Goal: Information Seeking & Learning: Learn about a topic

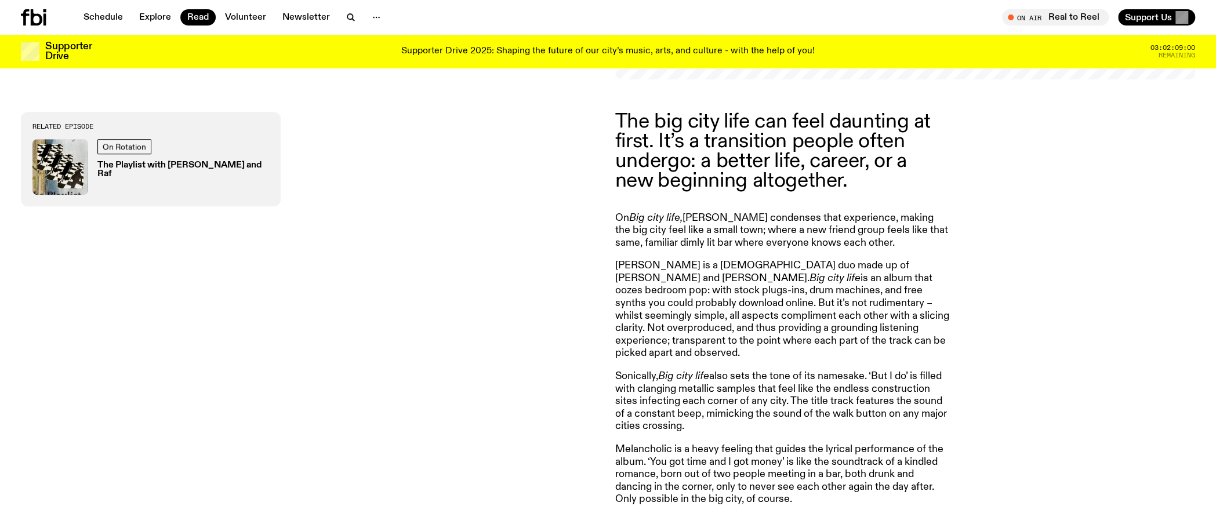
scroll to position [688, 0]
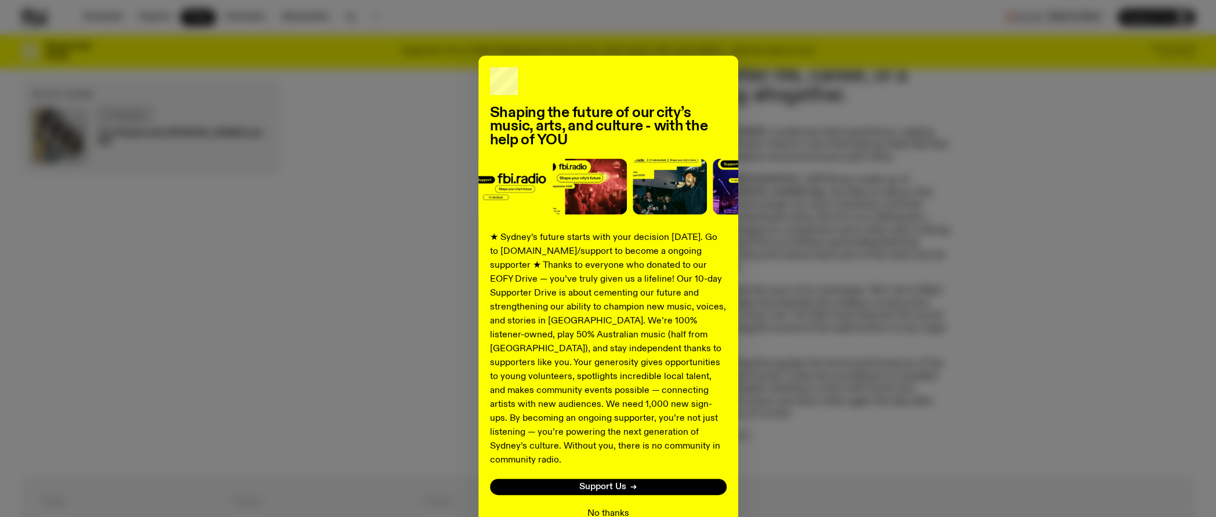
click at [606, 507] on button "No thanks" at bounding box center [608, 514] width 42 height 14
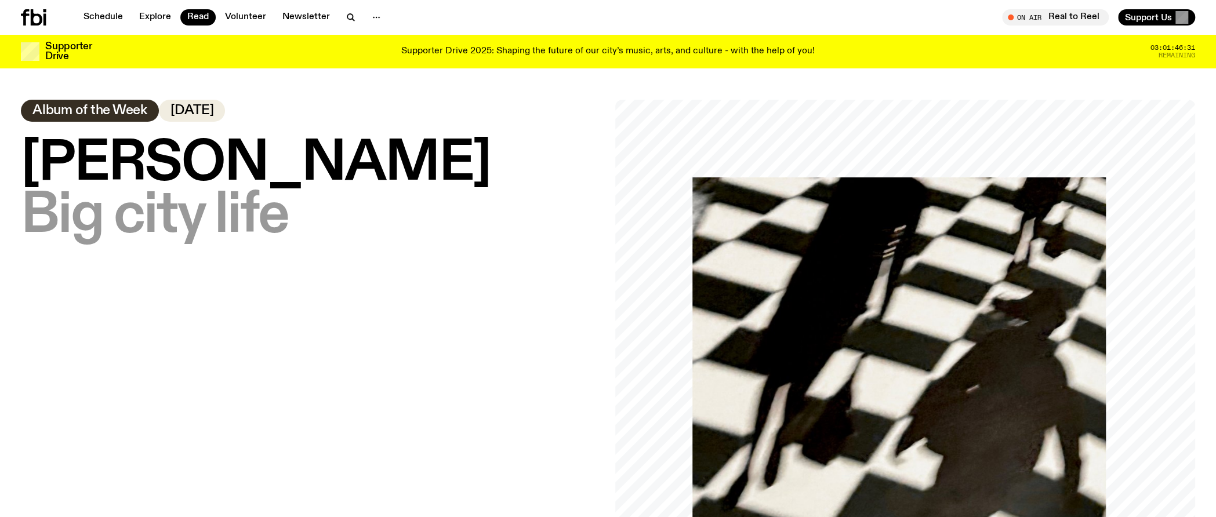
scroll to position [0, 0]
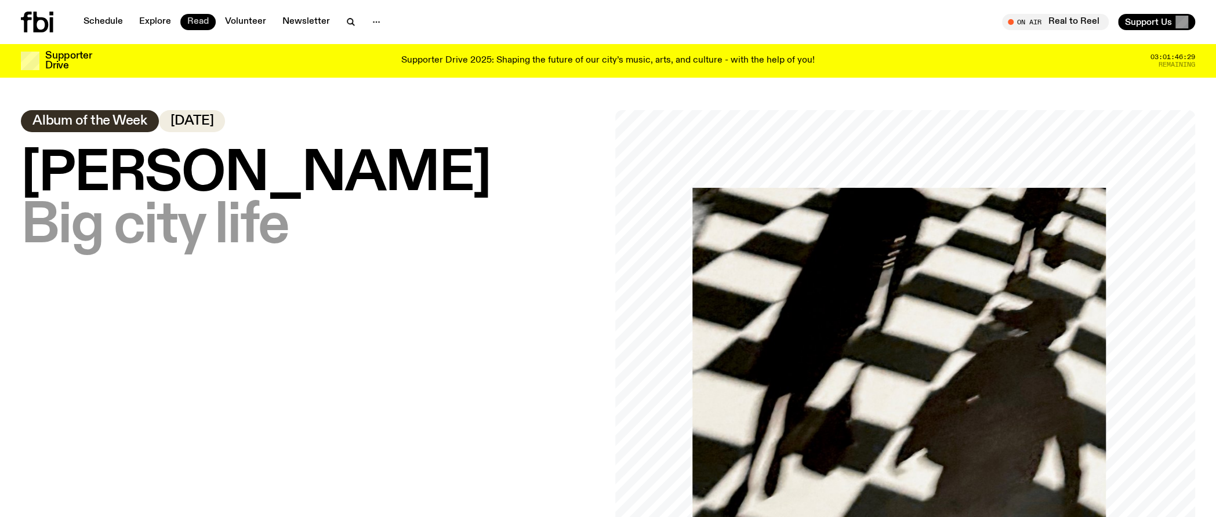
click at [197, 20] on link "Read" at bounding box center [197, 22] width 35 height 16
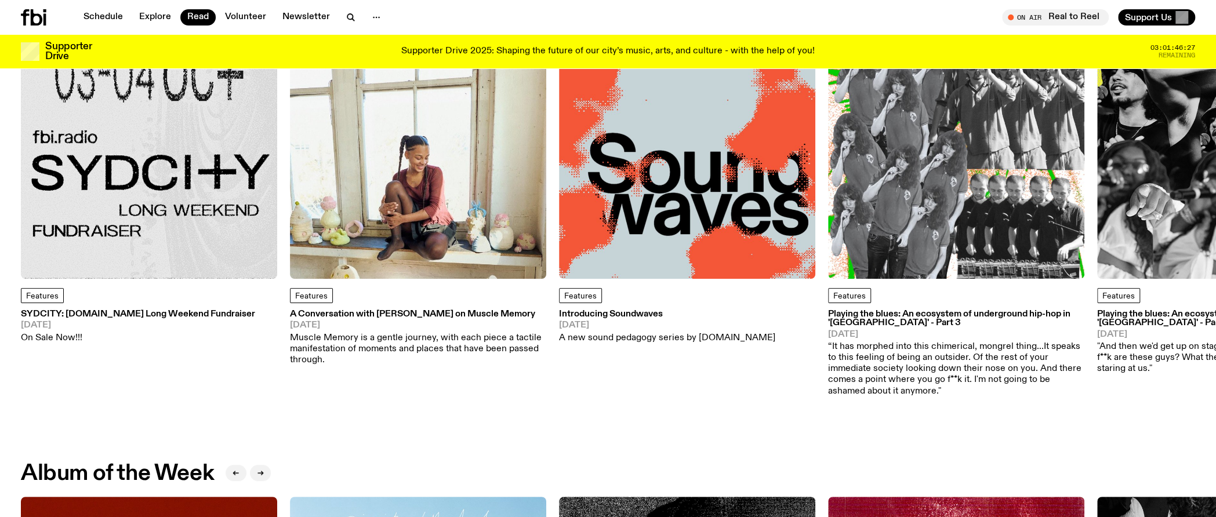
scroll to position [116, 0]
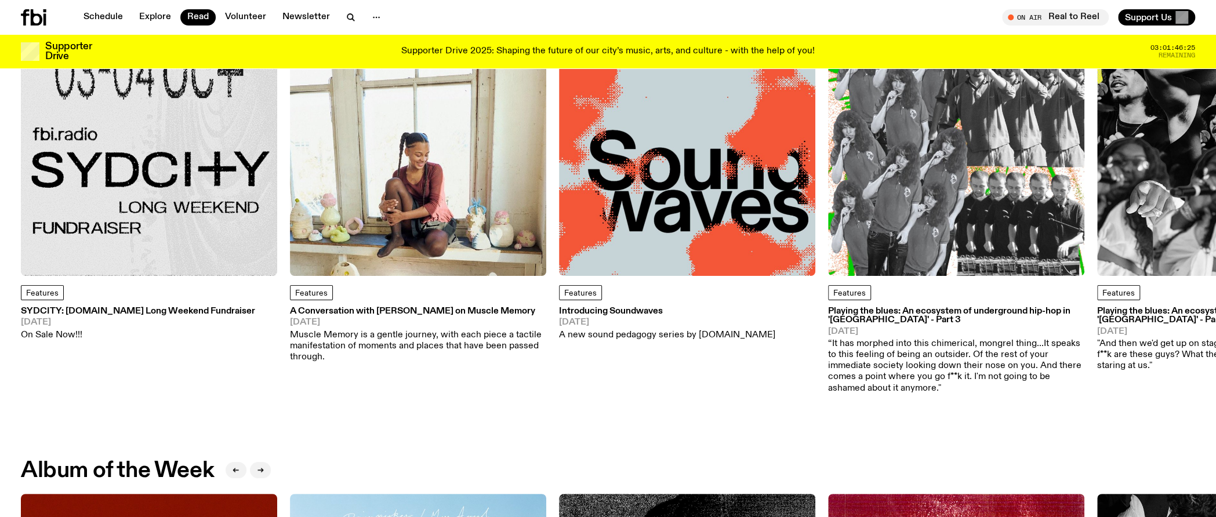
click at [612, 311] on h3 "Introducing Soundwaves" at bounding box center [667, 311] width 216 height 9
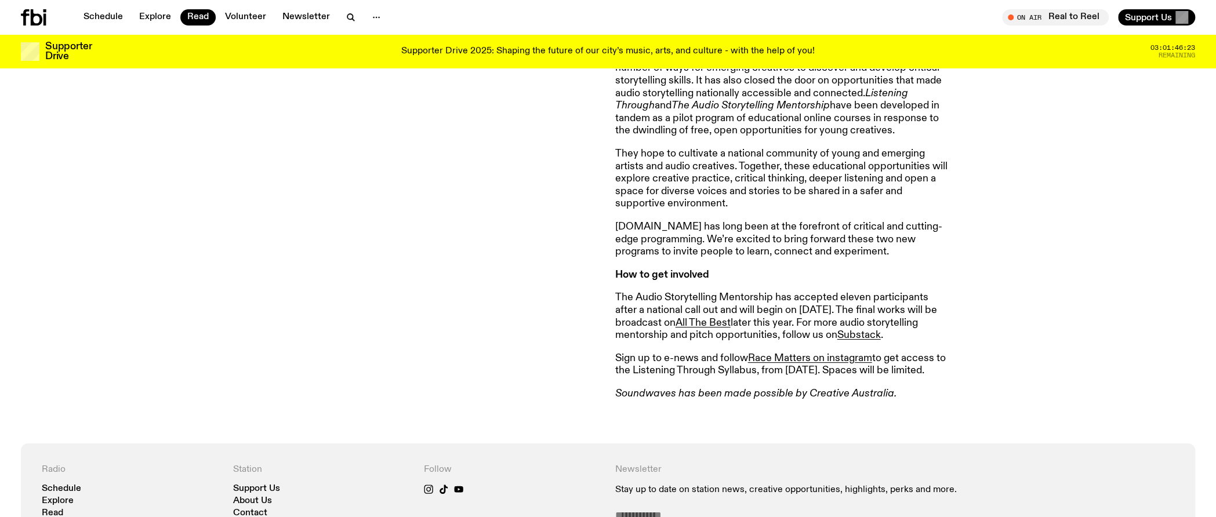
scroll to position [1035, 0]
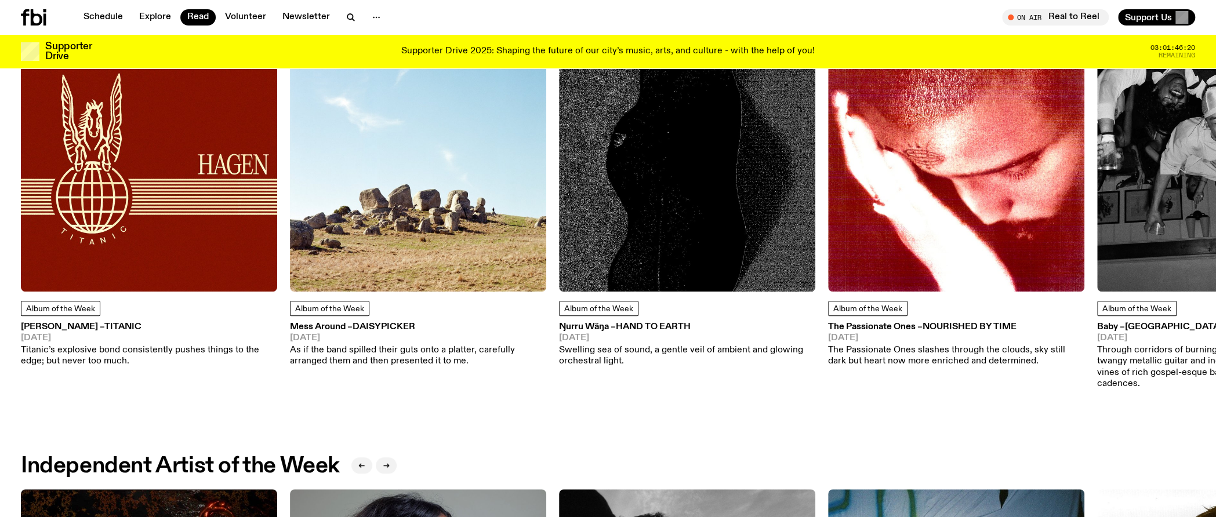
scroll to position [580, 0]
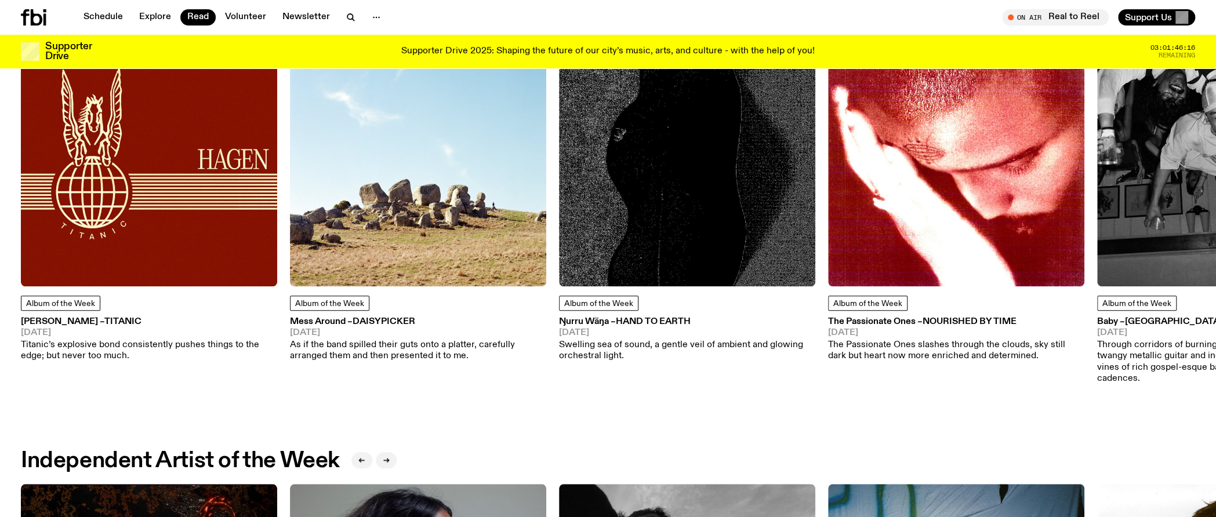
click at [59, 325] on h3 "[PERSON_NAME] – Titanic" at bounding box center [149, 322] width 256 height 9
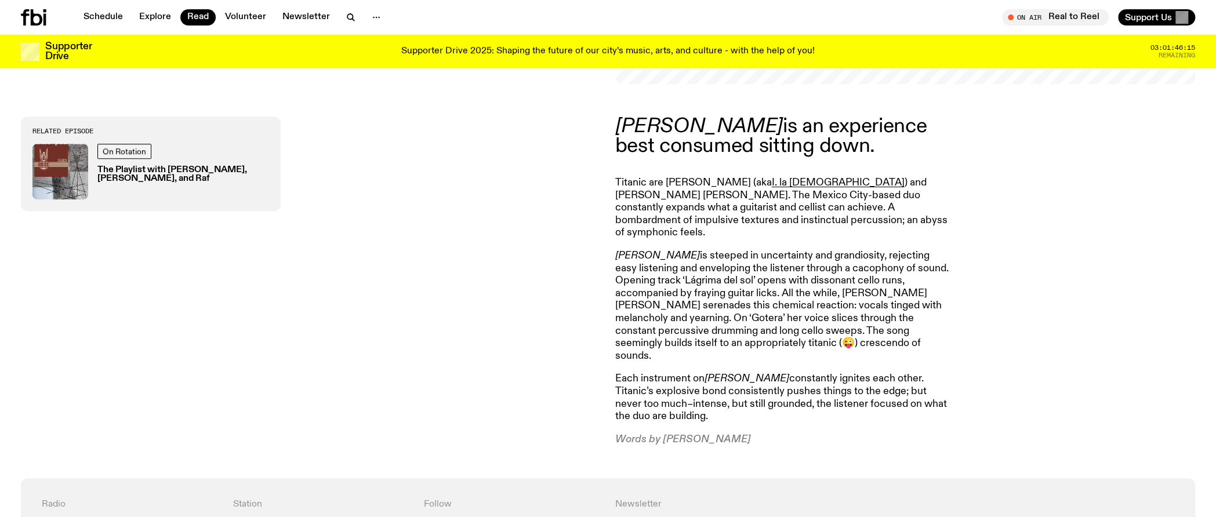
scroll to position [629, 0]
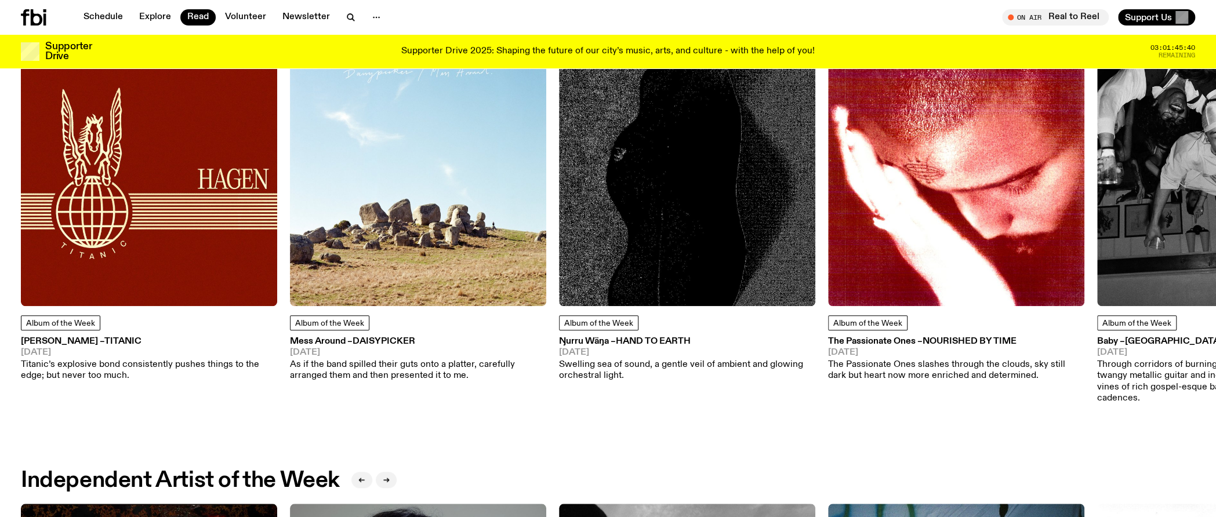
scroll to position [406, 0]
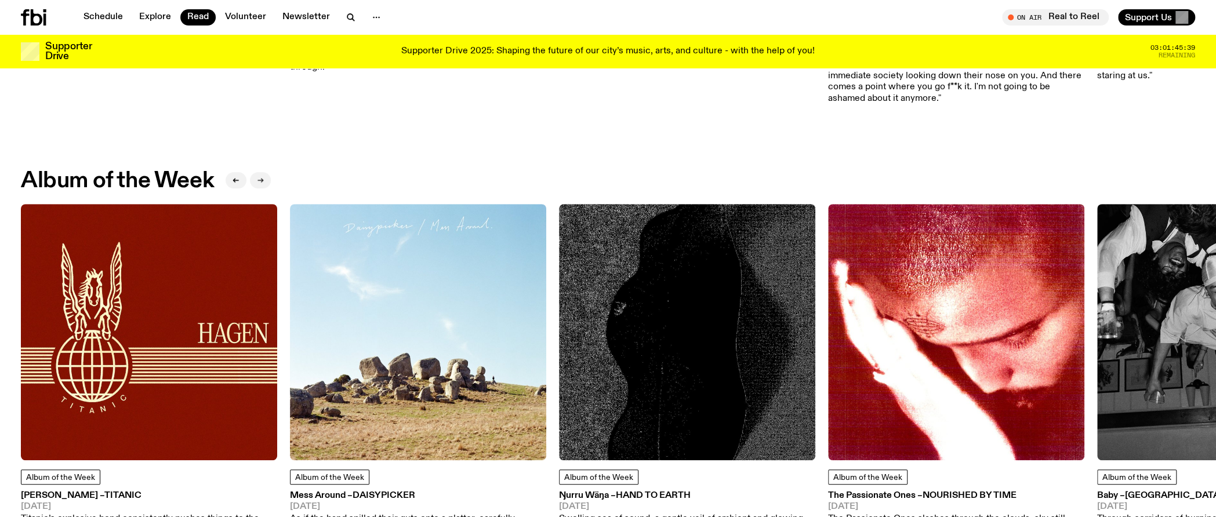
drag, startPoint x: 275, startPoint y: 180, endPoint x: 263, endPoint y: 180, distance: 12.2
click at [267, 180] on div "Album of the Week" at bounding box center [608, 180] width 1174 height 23
click at [261, 179] on icon "button" at bounding box center [260, 180] width 7 height 7
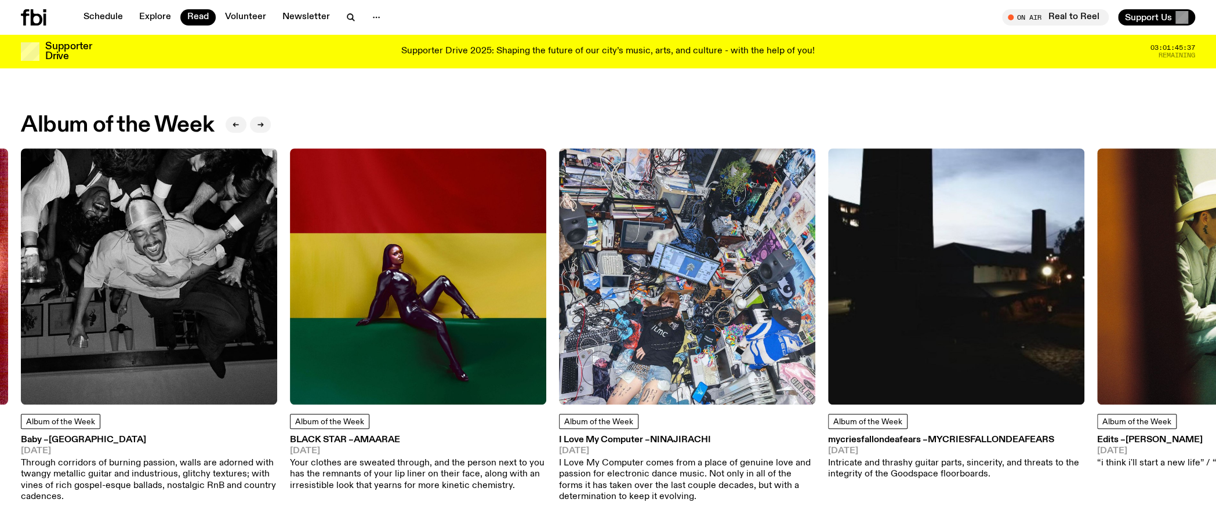
scroll to position [464, 0]
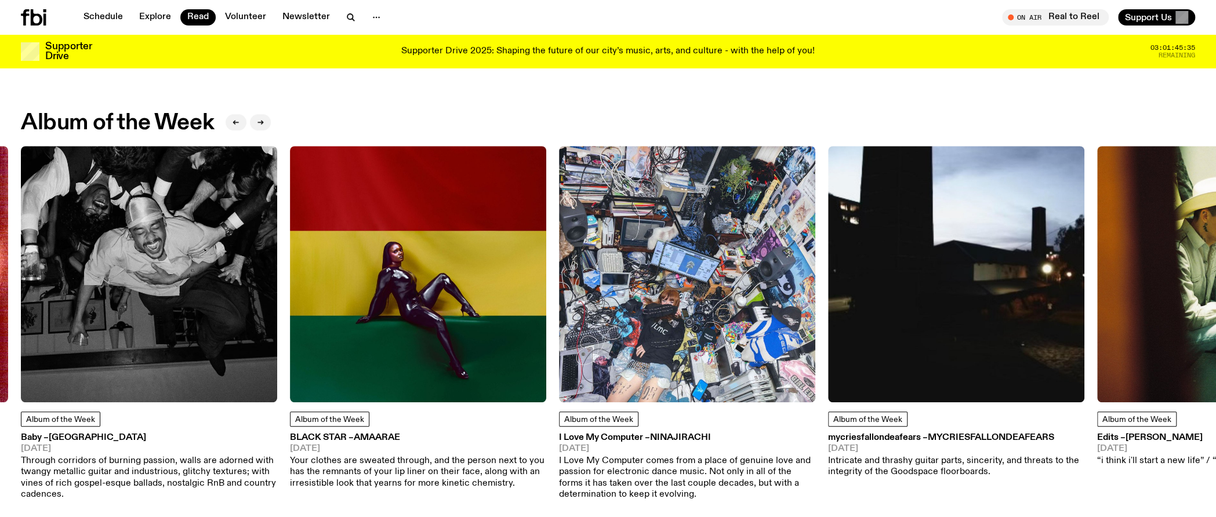
click at [353, 208] on img at bounding box center [418, 274] width 256 height 256
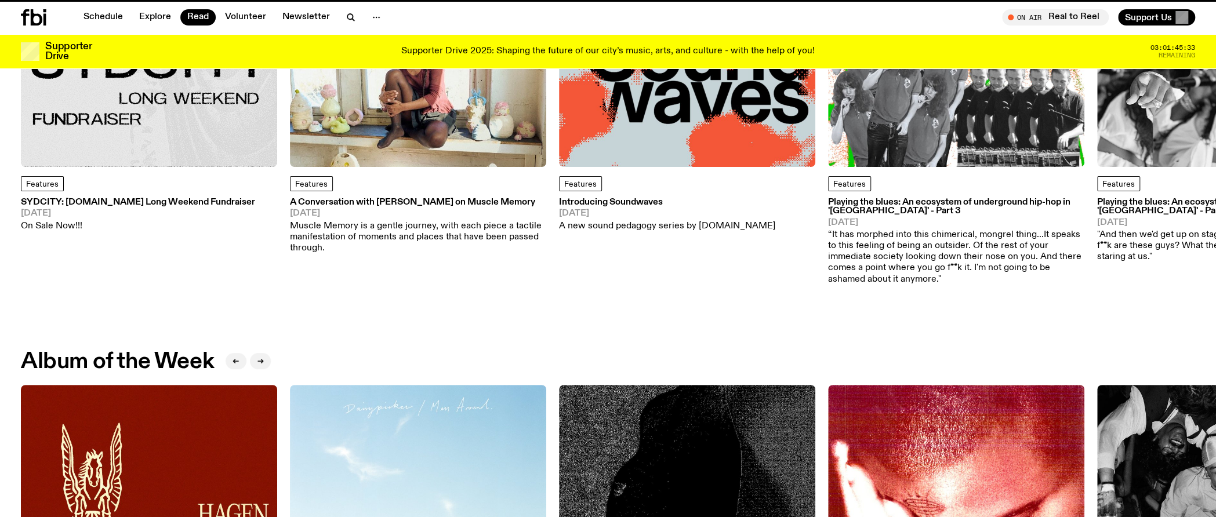
scroll to position [464, 0]
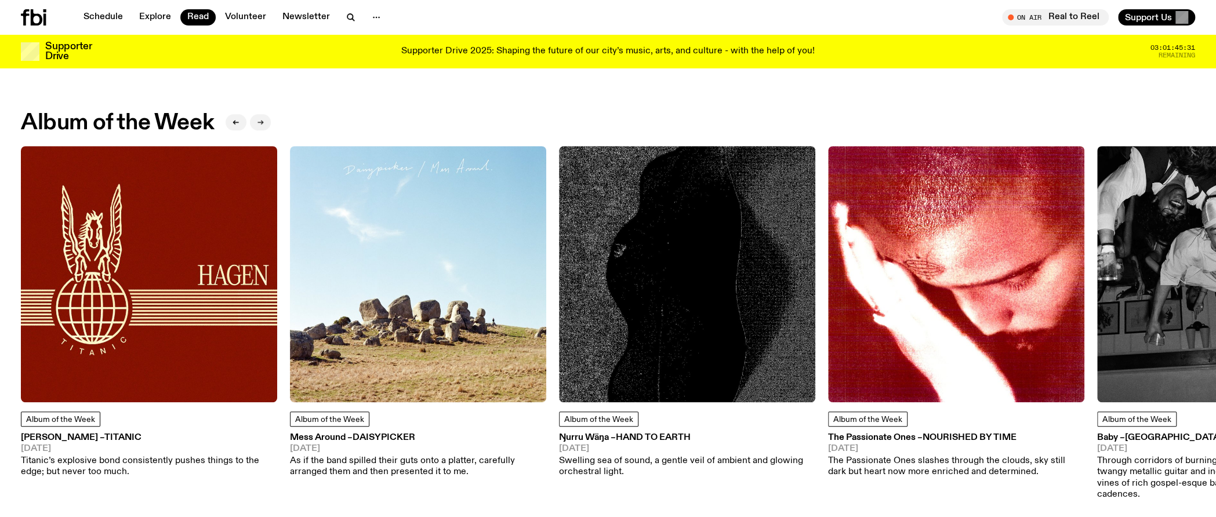
click at [266, 128] on button "button" at bounding box center [260, 122] width 21 height 16
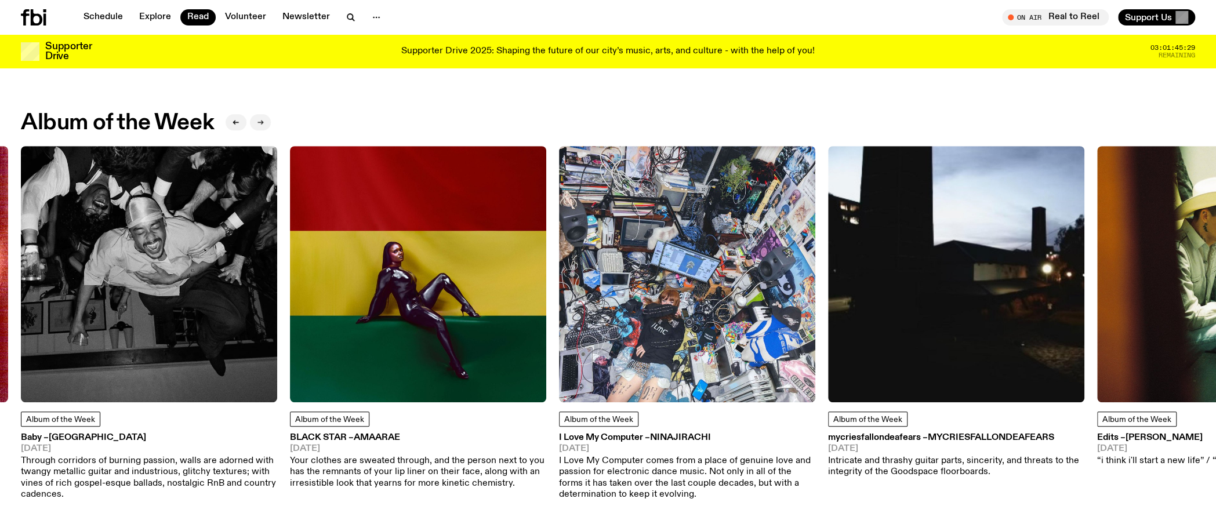
click at [267, 122] on button "button" at bounding box center [260, 122] width 21 height 16
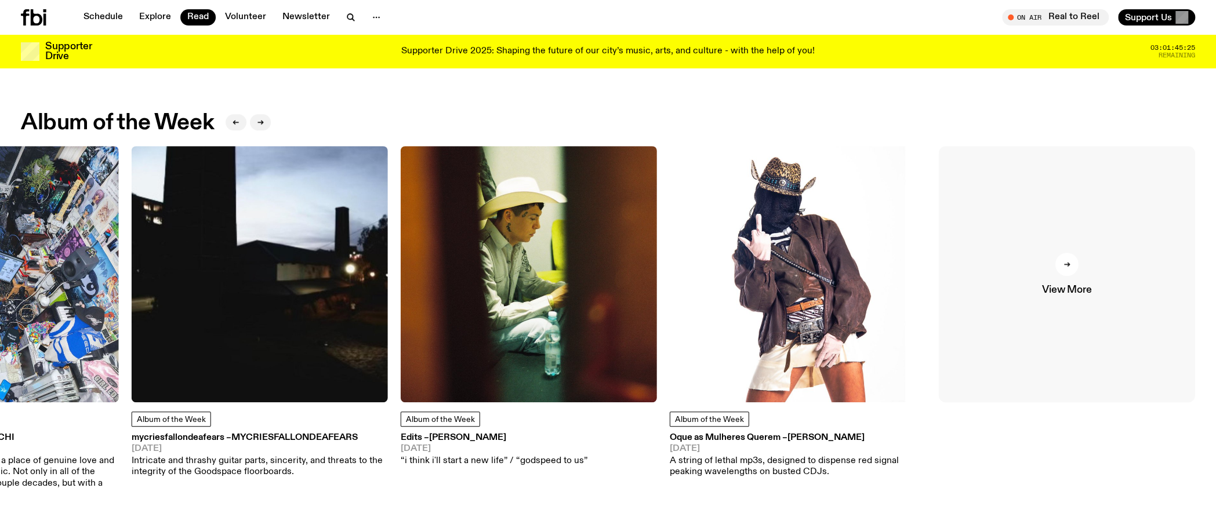
click at [1063, 265] on icon at bounding box center [1066, 264] width 7 height 7
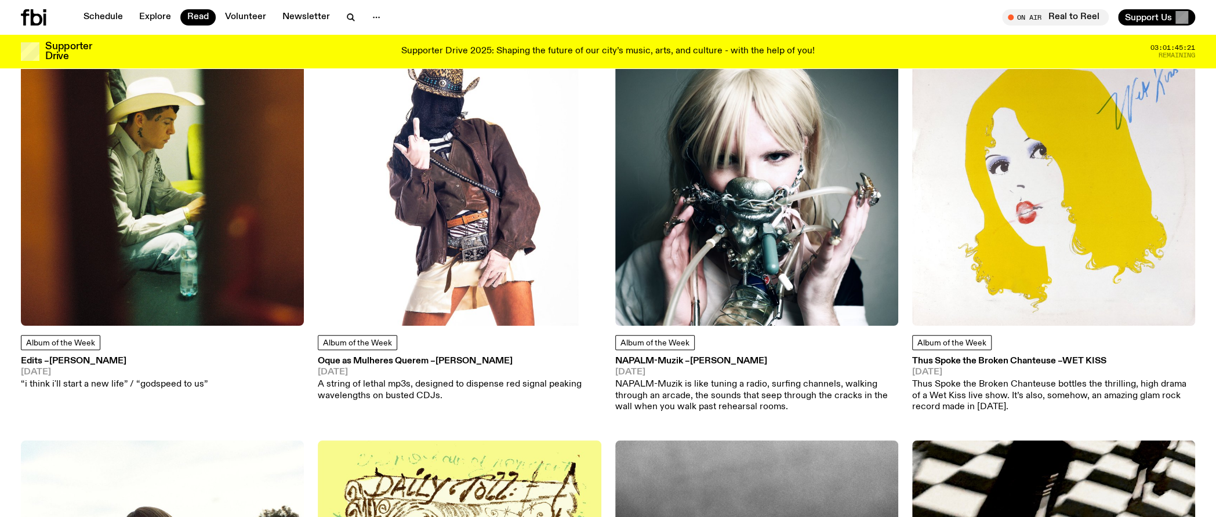
scroll to position [919, 0]
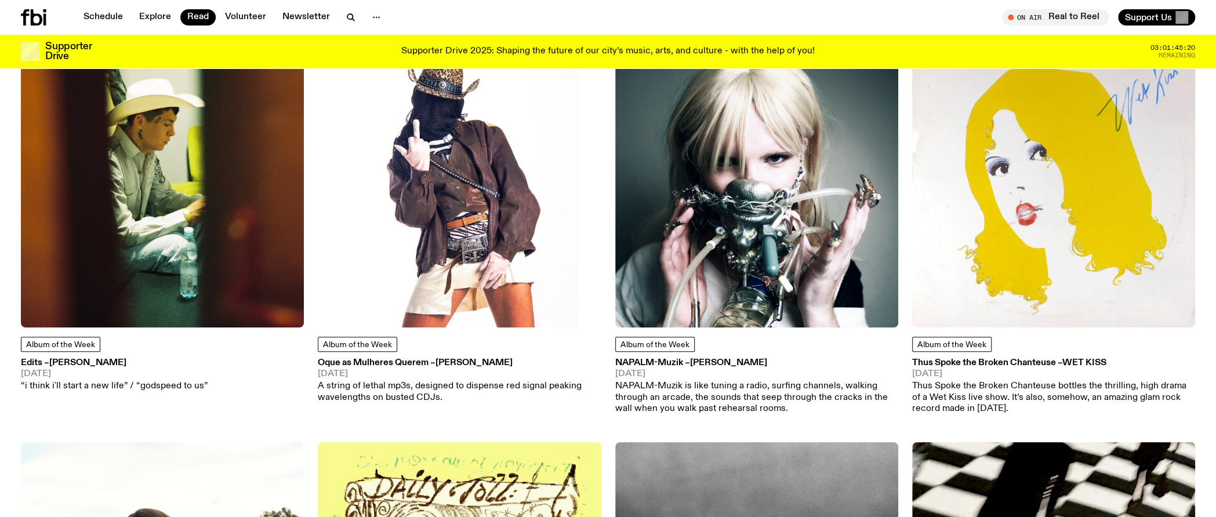
click at [724, 357] on div "Album of the Week NAPALM-Muzik – [PERSON_NAME] [DATE] NAPALM-Muzik is like tuni…" at bounding box center [756, 376] width 283 height 78
click at [719, 359] on span "[PERSON_NAME]" at bounding box center [728, 362] width 77 height 9
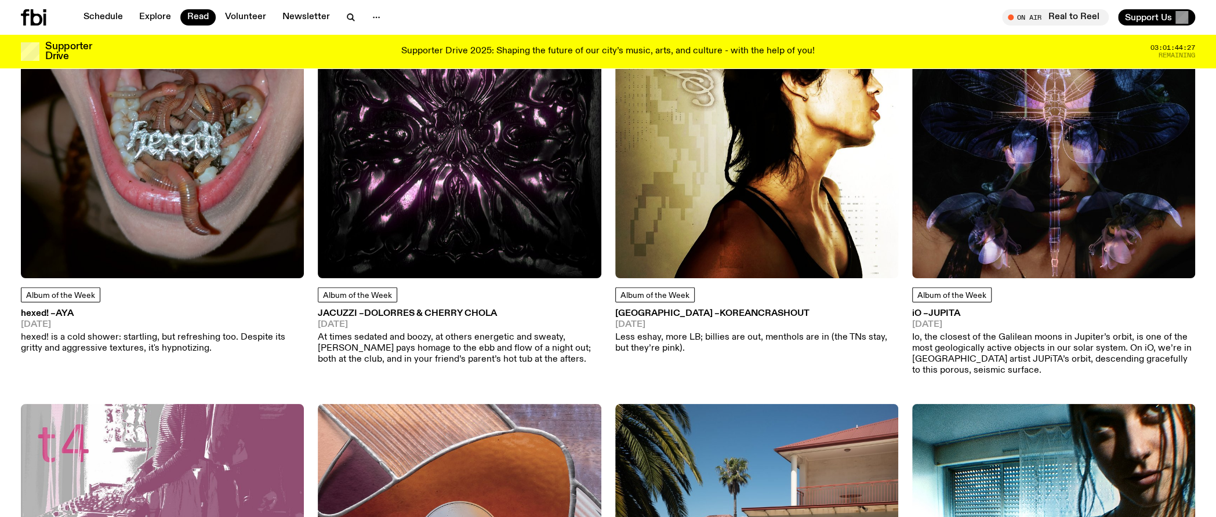
scroll to position [2591, 0]
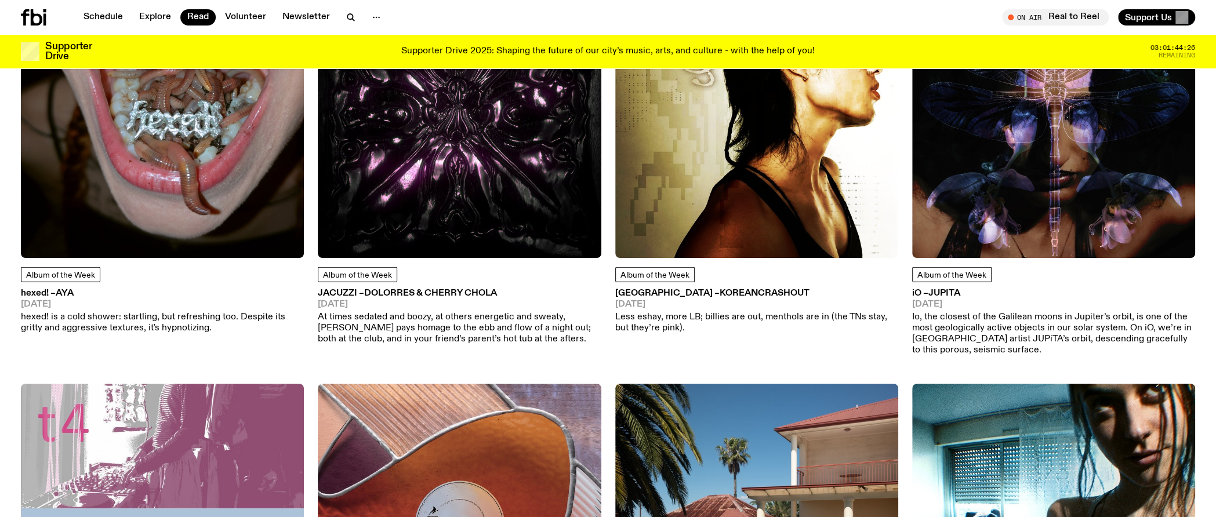
click at [240, 214] on img at bounding box center [162, 116] width 283 height 283
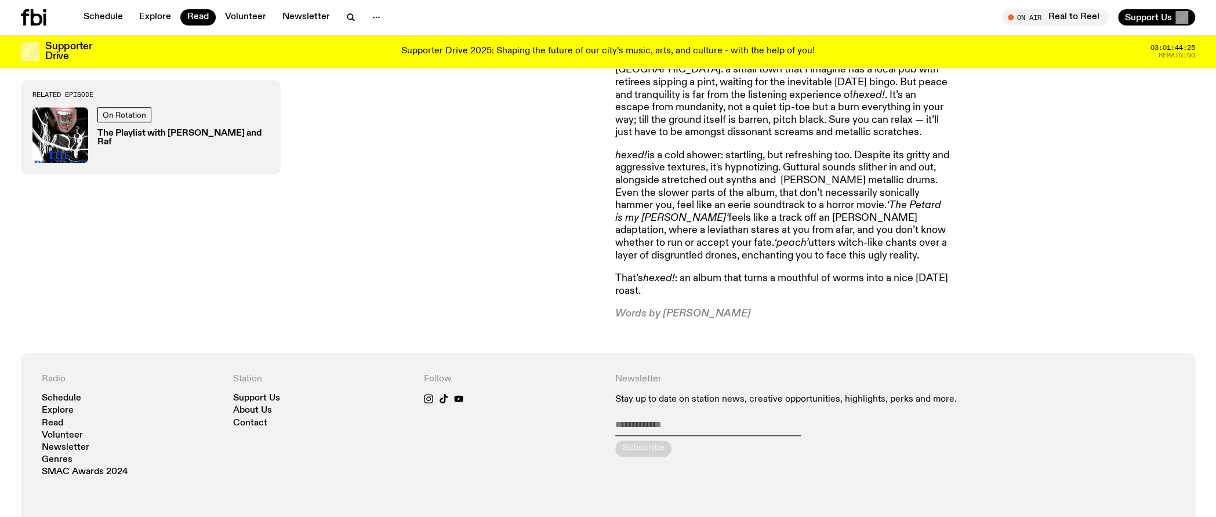
scroll to position [804, 0]
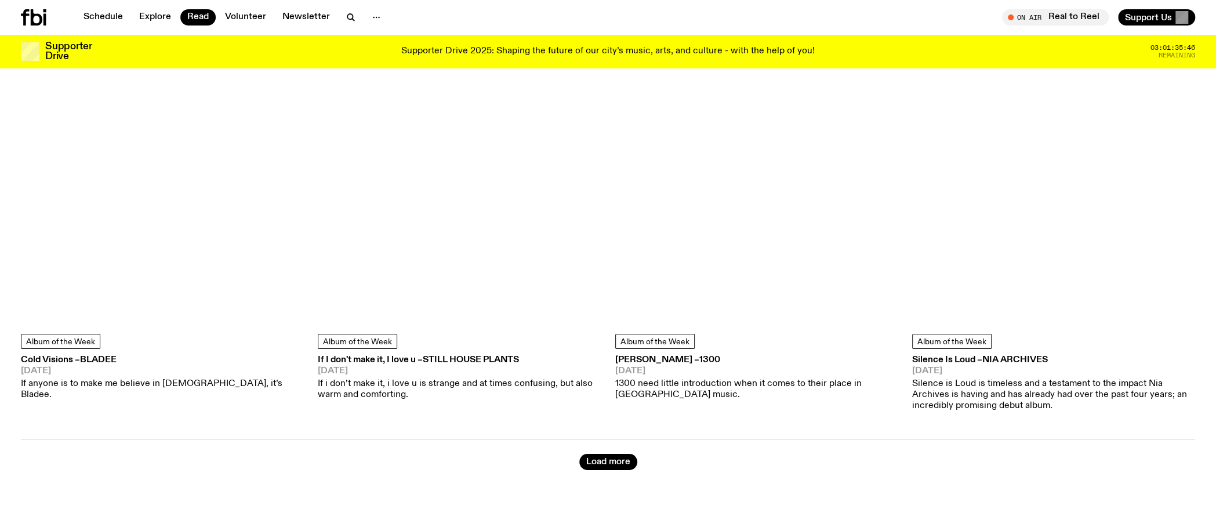
scroll to position [6956, 0]
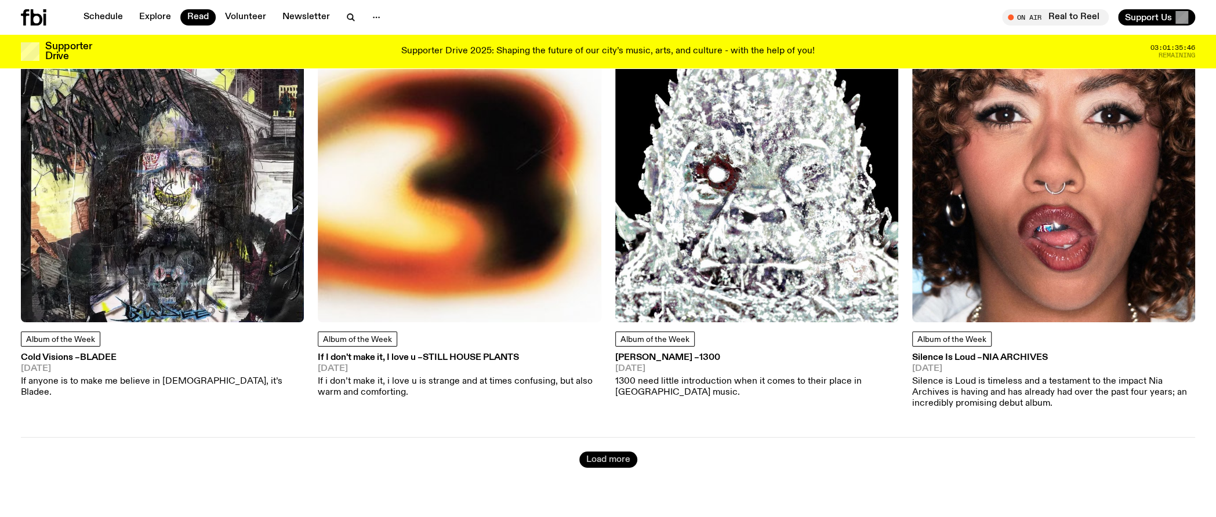
click at [618, 452] on button "Load more" at bounding box center [608, 460] width 58 height 16
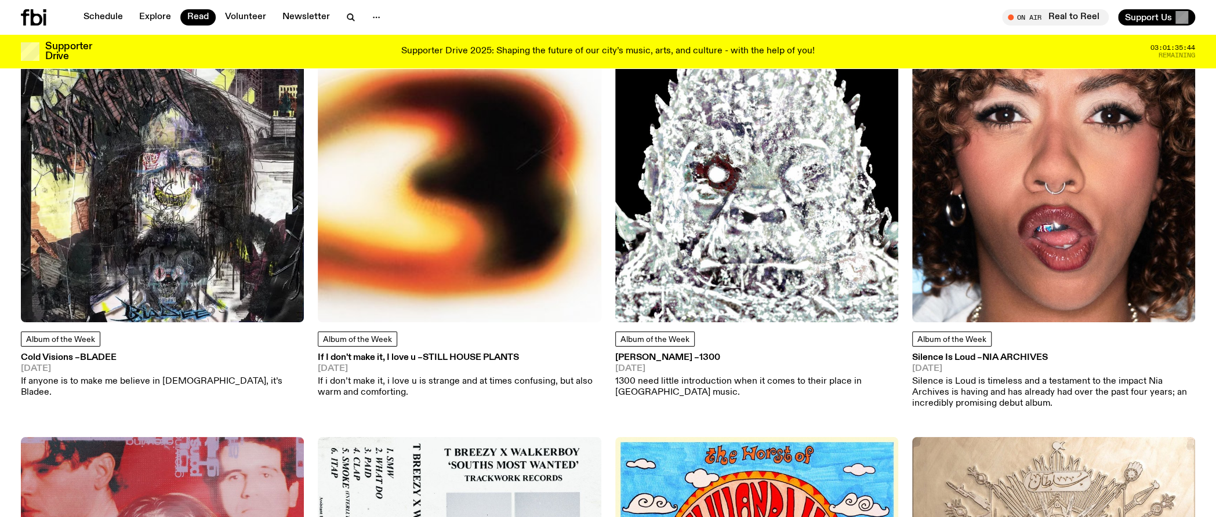
click at [264, 227] on img at bounding box center [162, 180] width 283 height 283
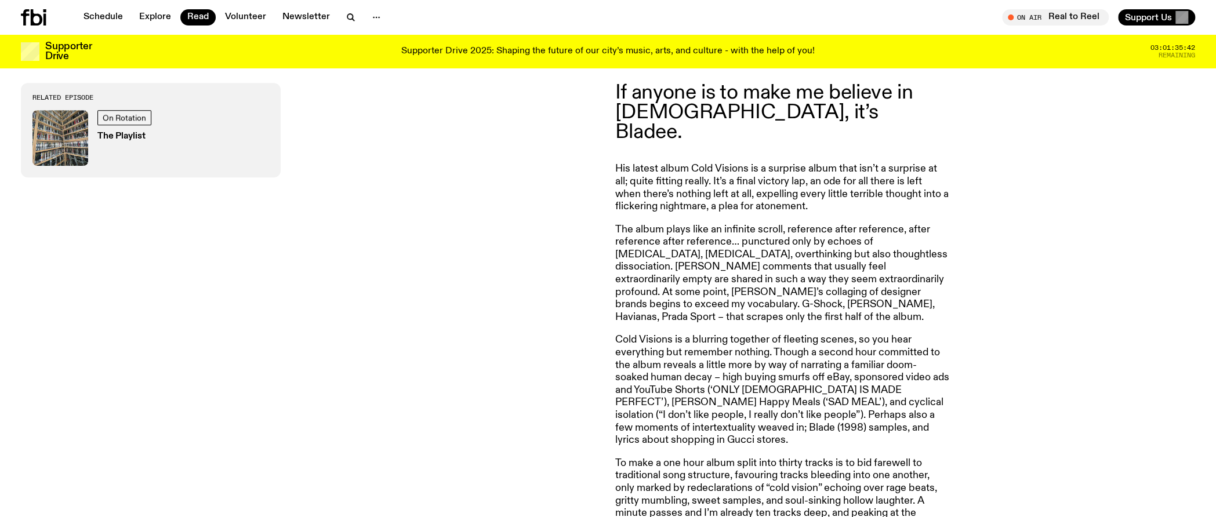
scroll to position [629, 0]
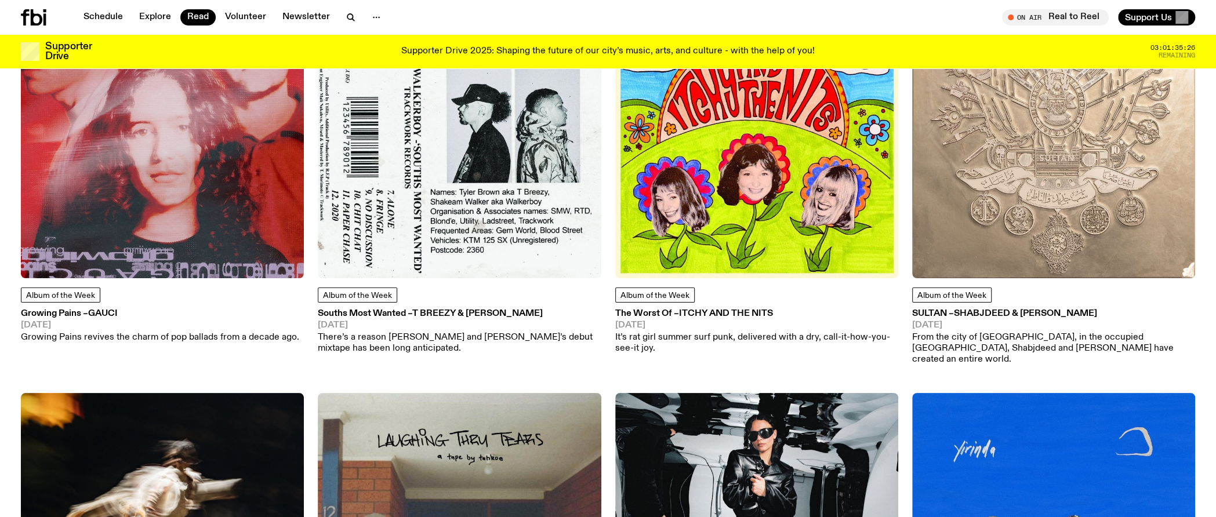
scroll to position [7652, 0]
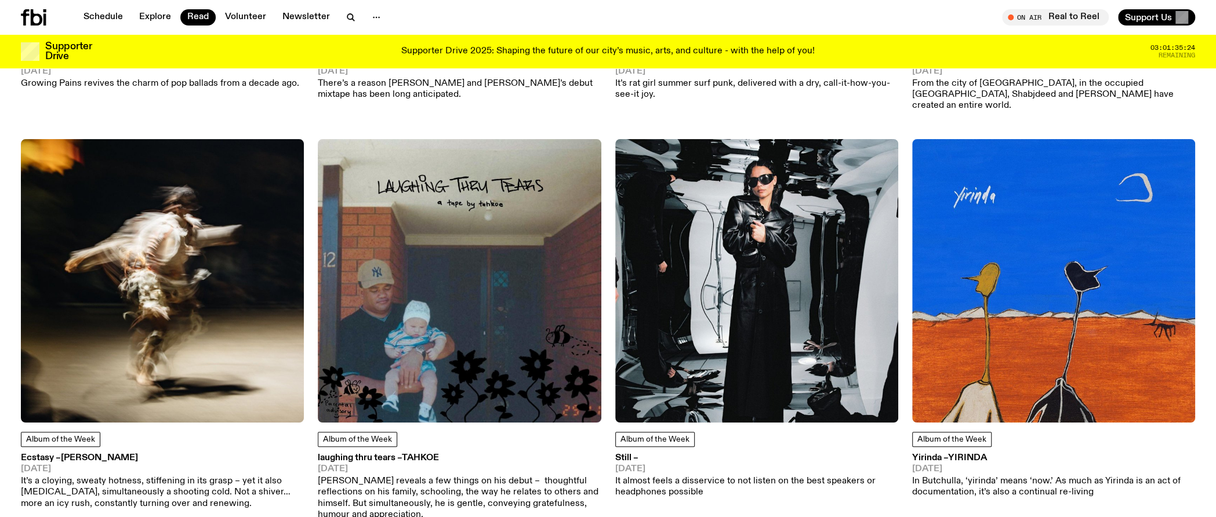
click at [770, 214] on img at bounding box center [756, 280] width 283 height 283
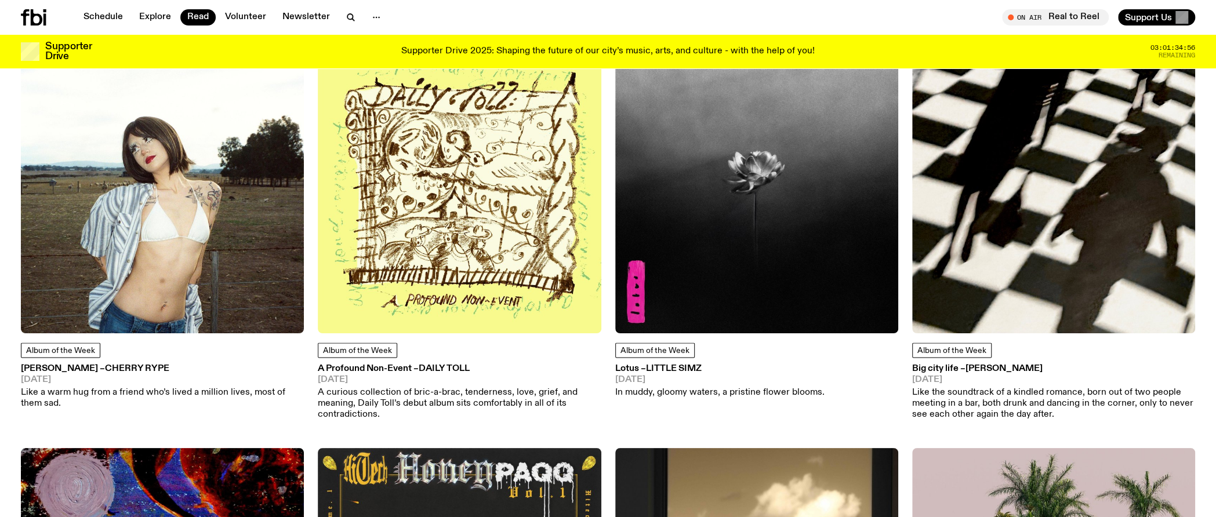
scroll to position [1325, 0]
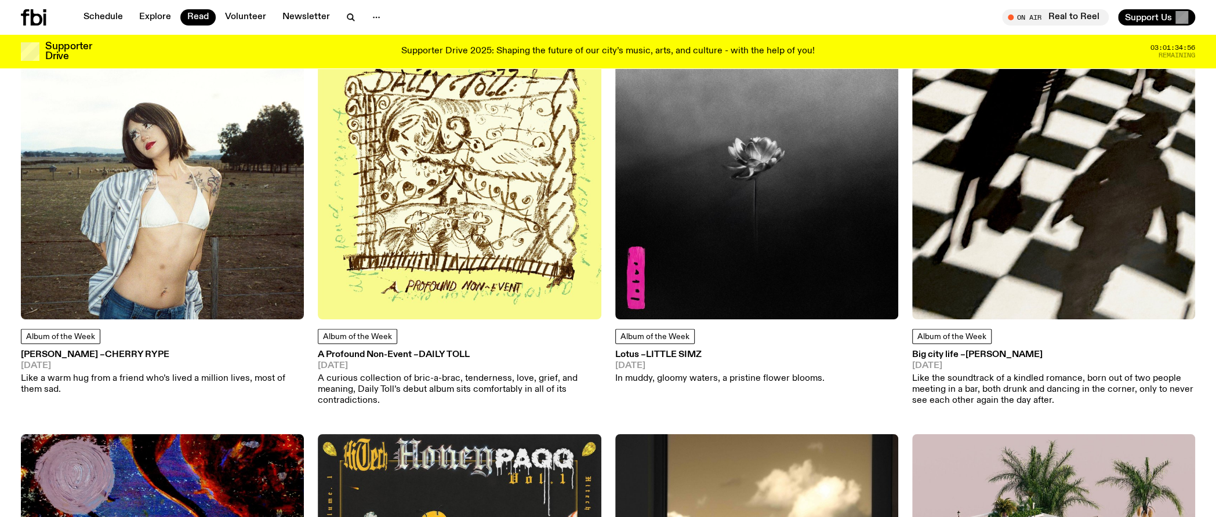
click at [941, 231] on img at bounding box center [1053, 178] width 283 height 283
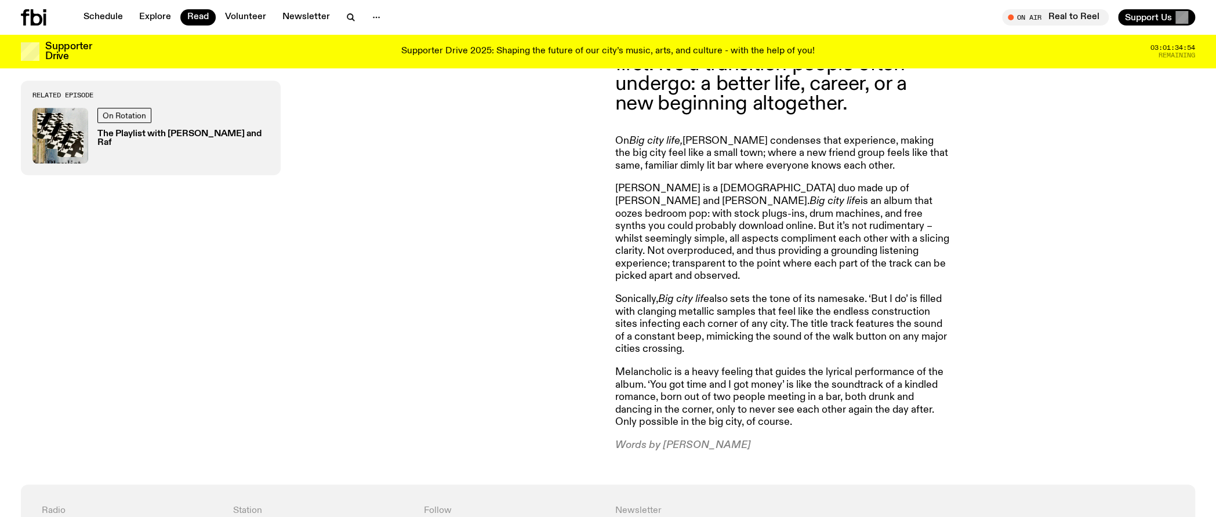
scroll to position [861, 0]
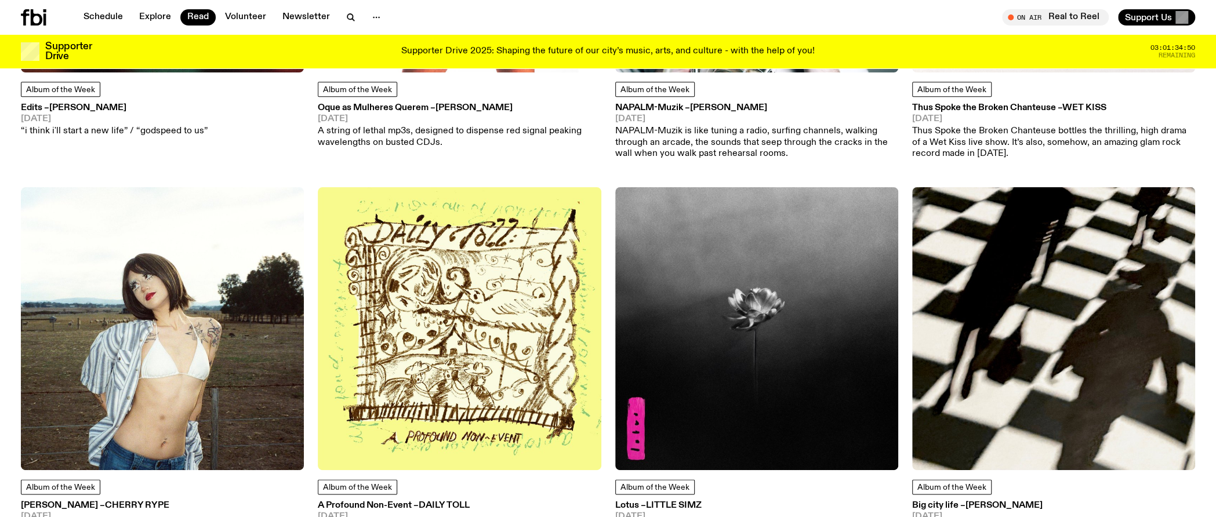
scroll to position [1151, 0]
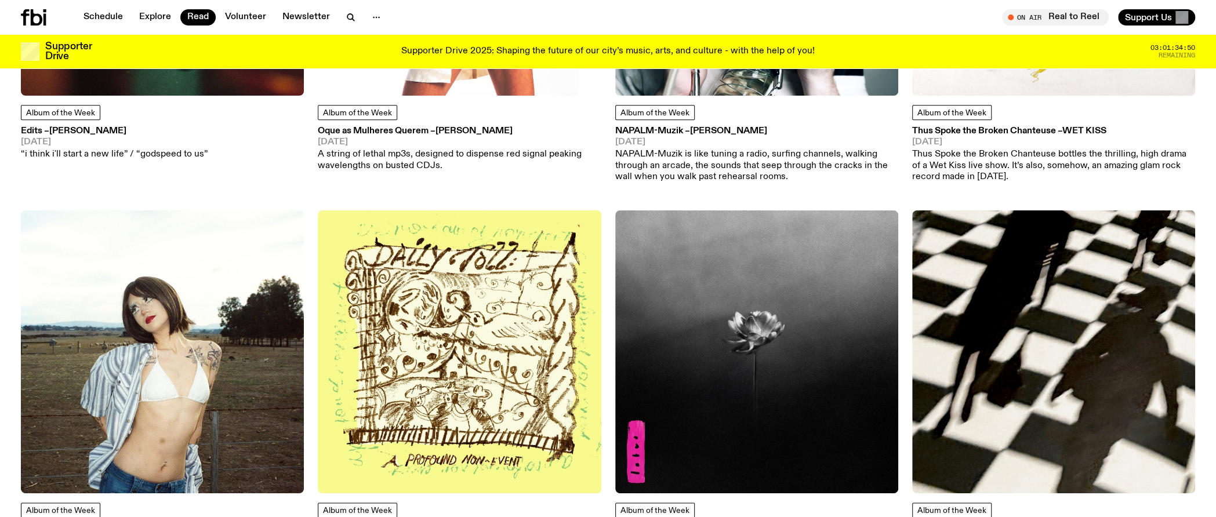
click at [757, 318] on img at bounding box center [756, 351] width 283 height 283
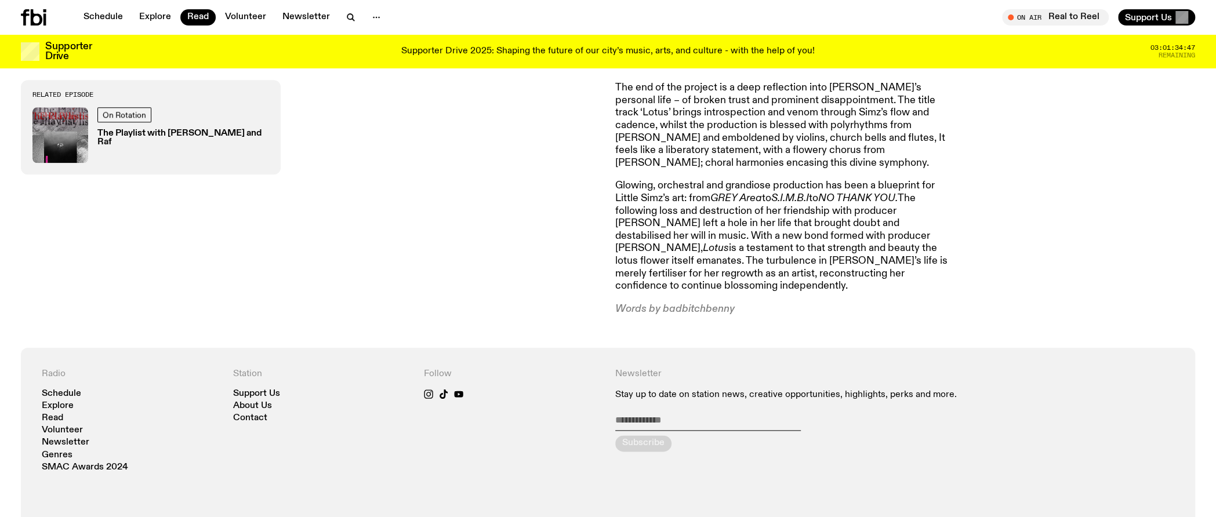
scroll to position [977, 0]
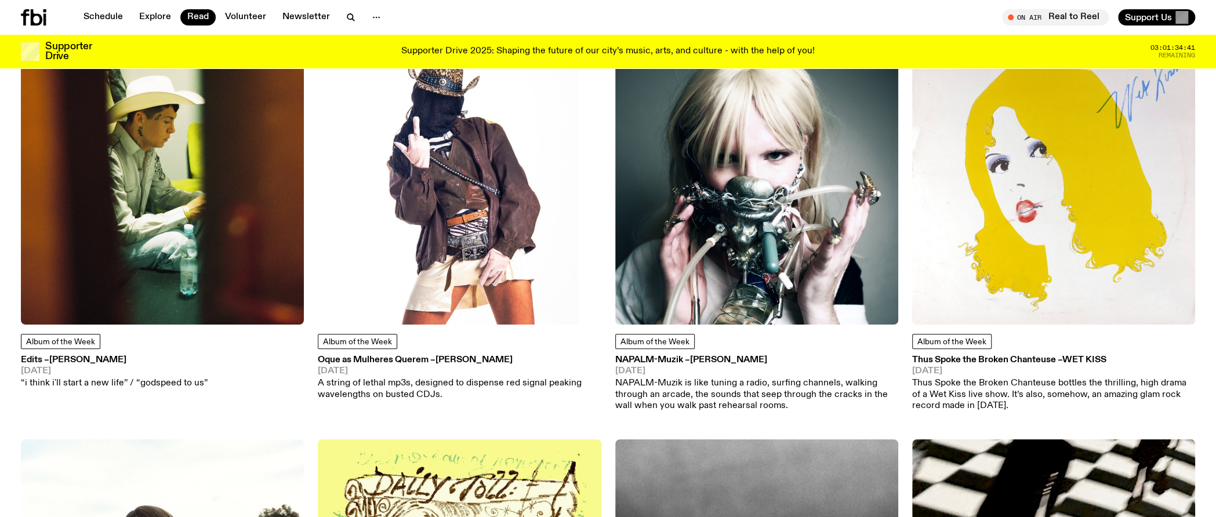
scroll to position [919, 0]
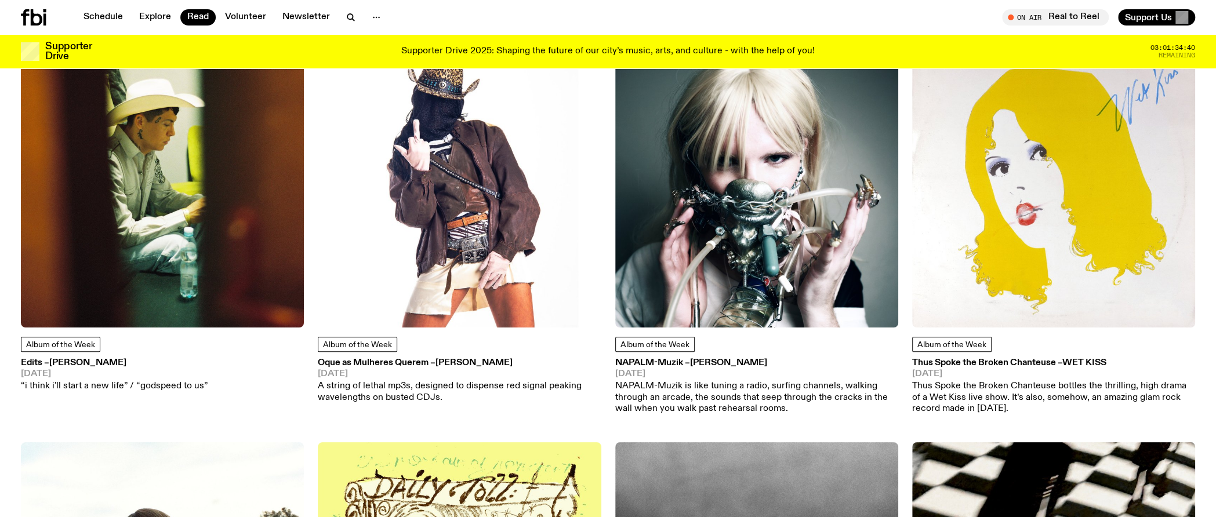
click at [704, 219] on img at bounding box center [756, 186] width 283 height 283
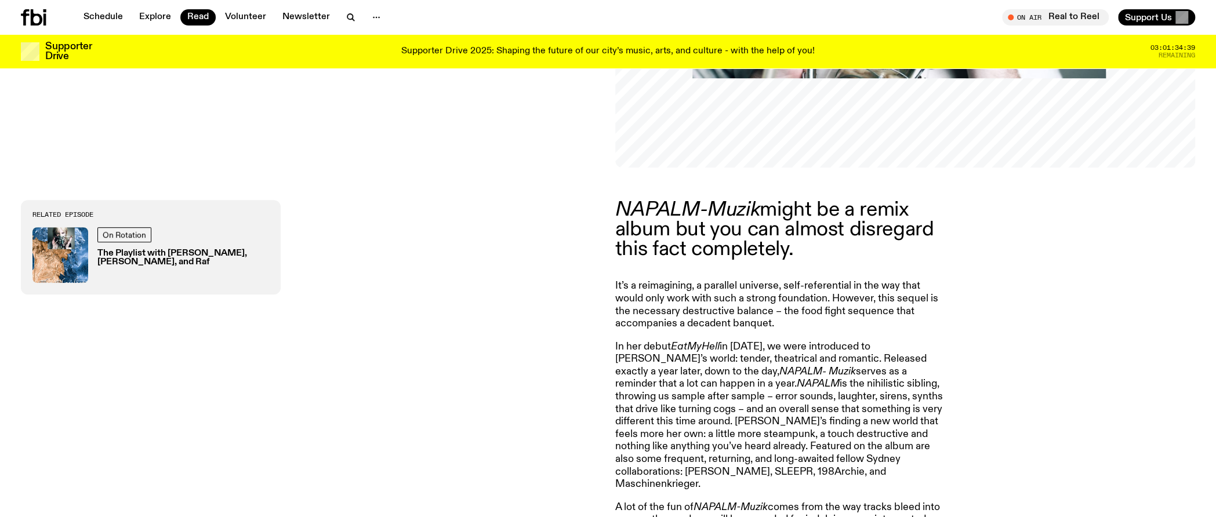
scroll to position [919, 0]
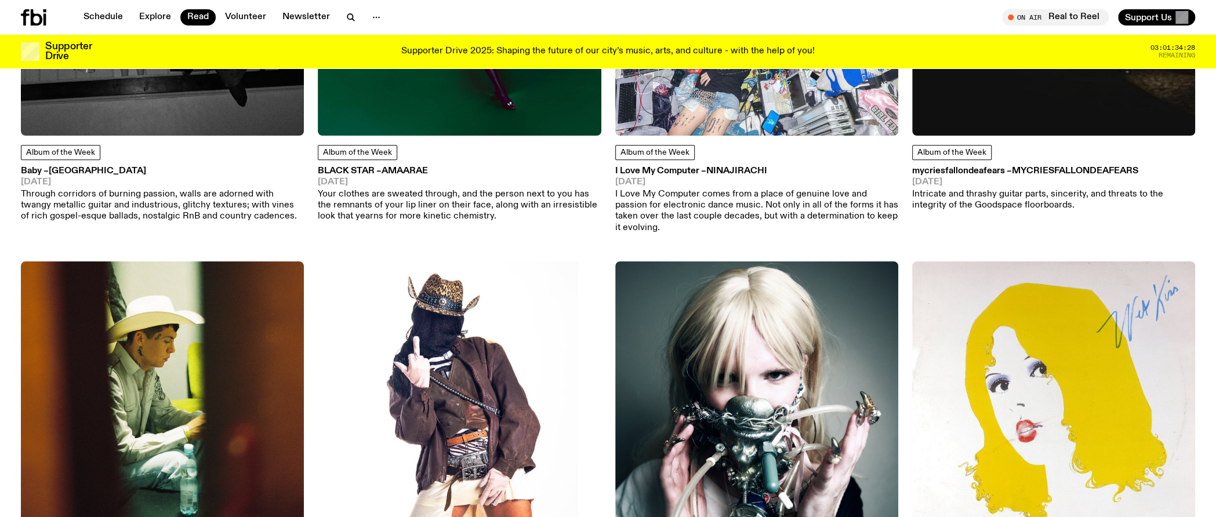
scroll to position [747, 0]
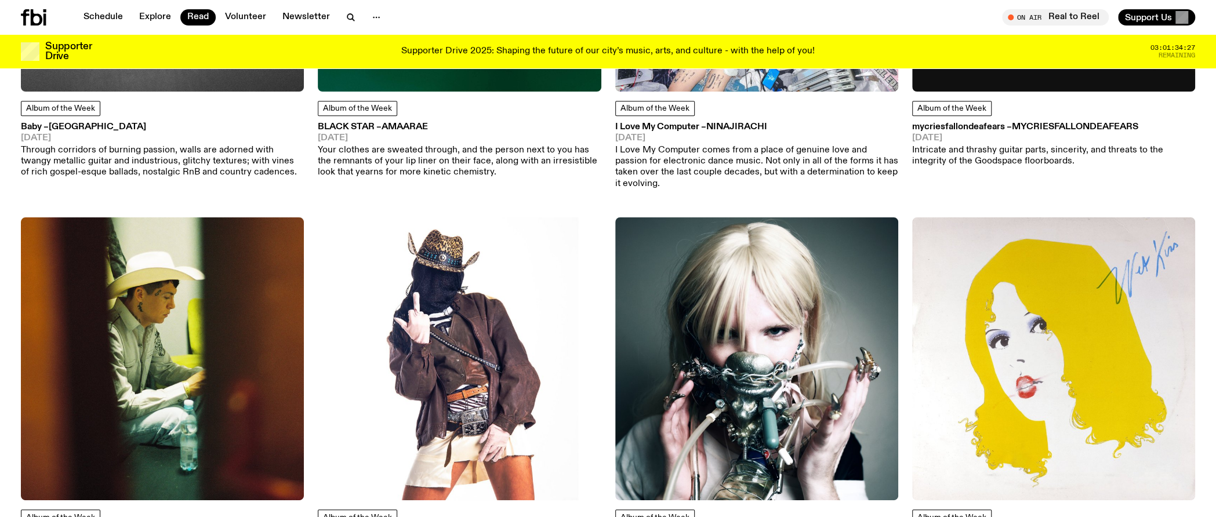
click at [697, 257] on img at bounding box center [756, 358] width 283 height 283
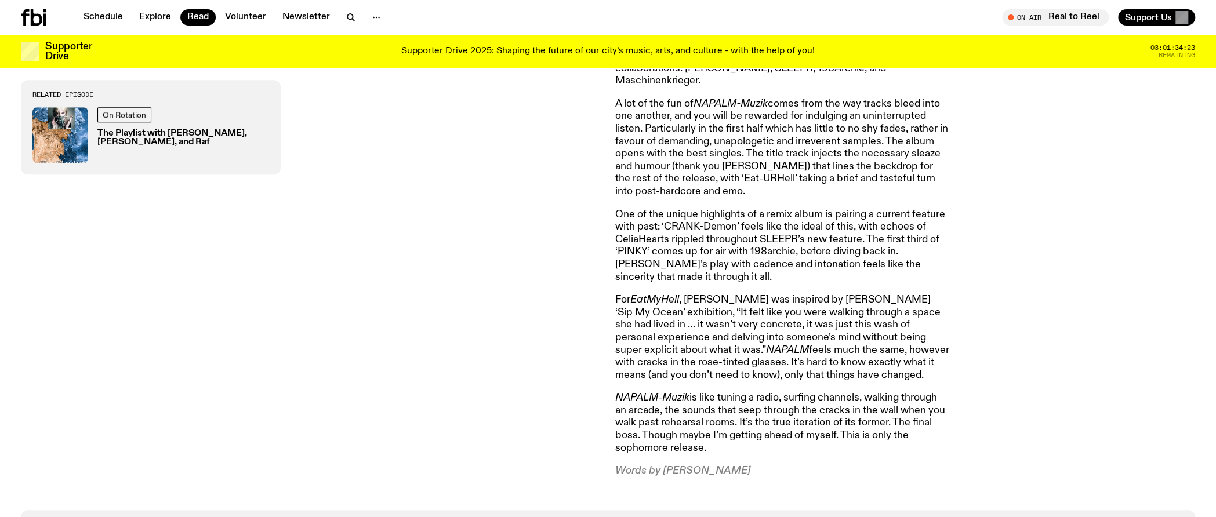
scroll to position [919, 0]
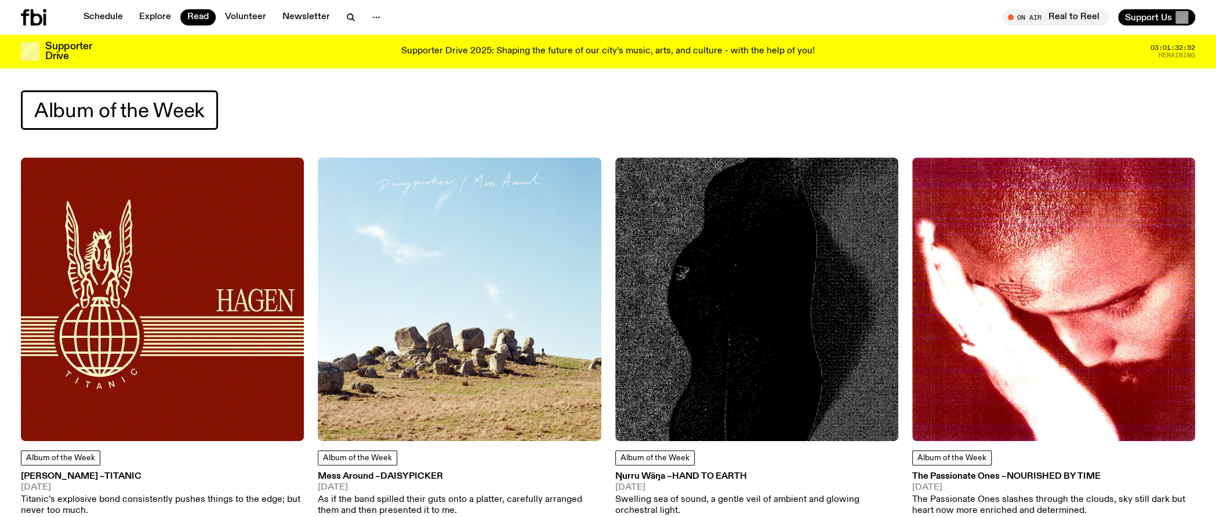
scroll to position [58, 0]
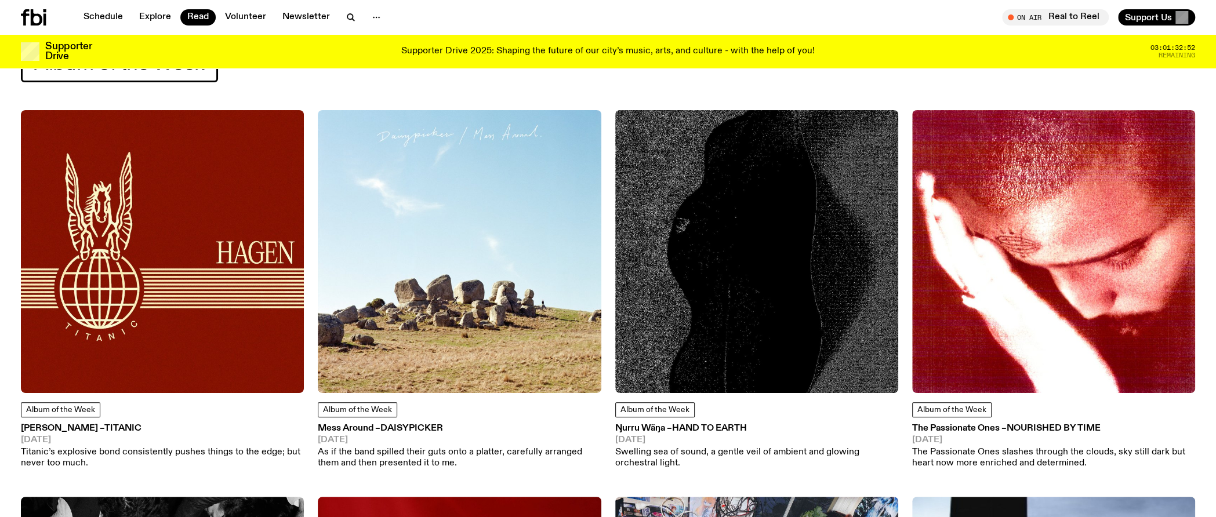
click at [1013, 297] on img at bounding box center [1053, 251] width 283 height 283
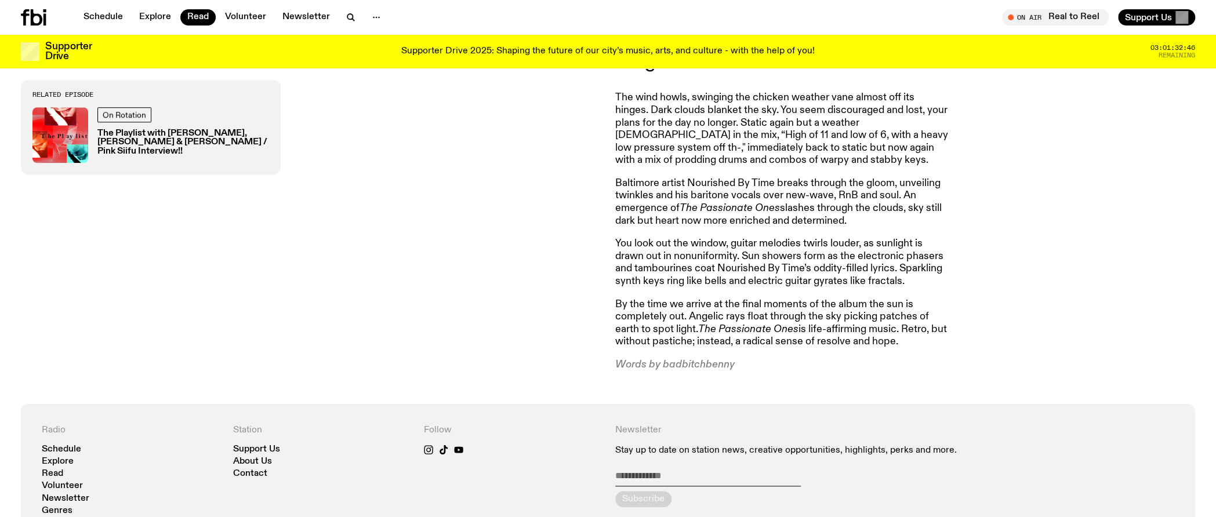
scroll to position [747, 0]
